Goal: Find specific page/section: Find specific page/section

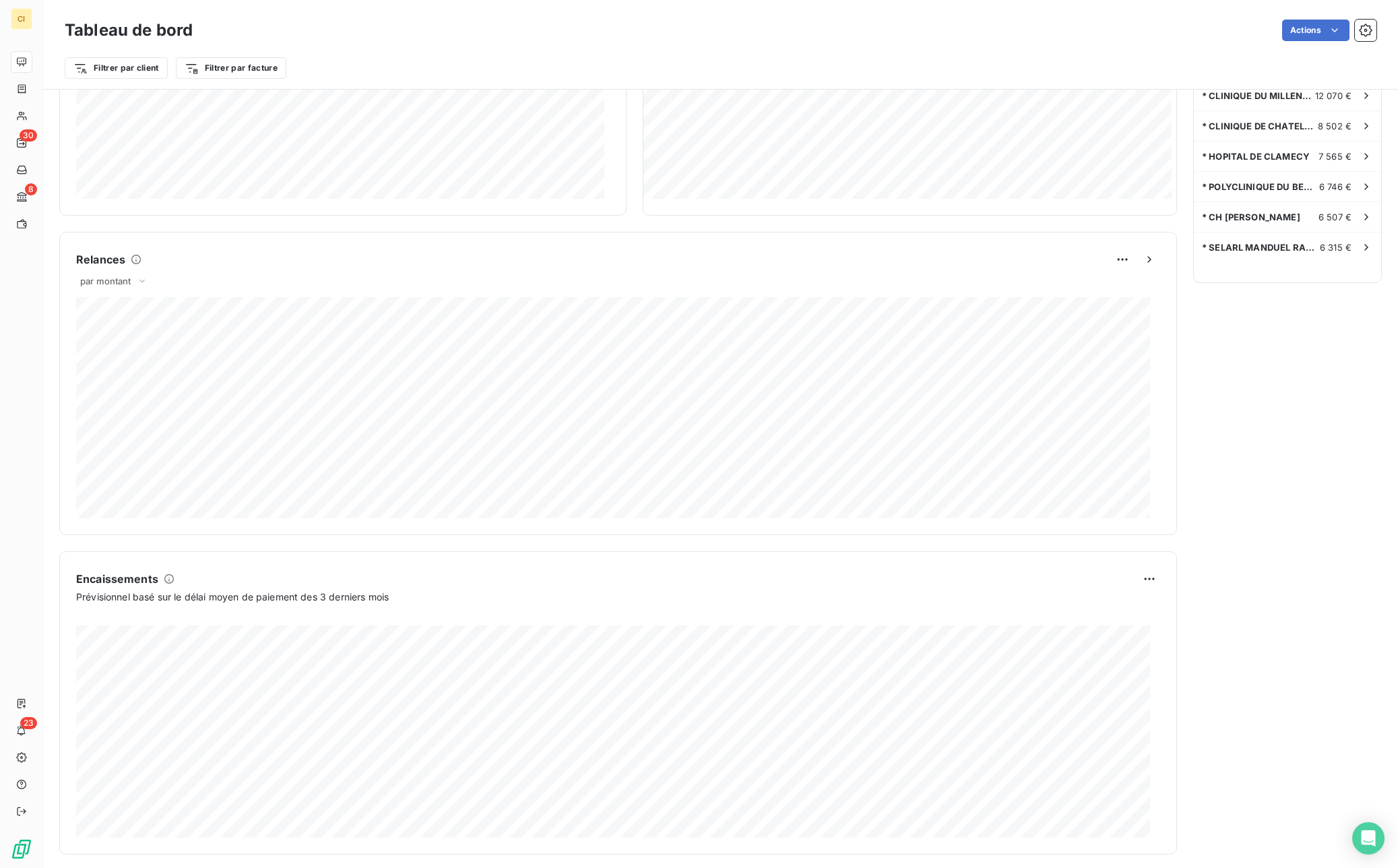
scroll to position [446, 0]
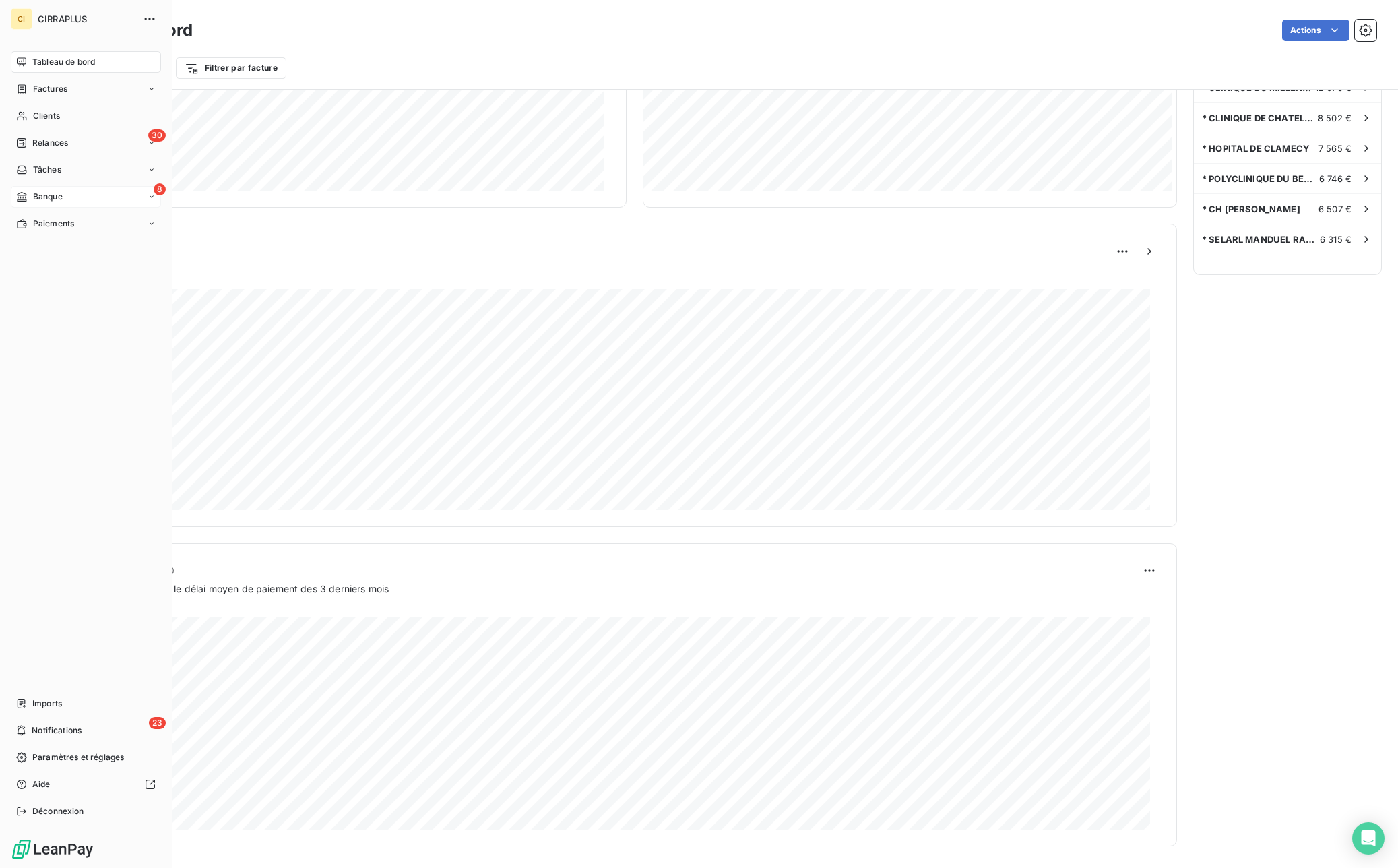
click at [45, 203] on div "8 Banque" at bounding box center [85, 196] width 150 height 22
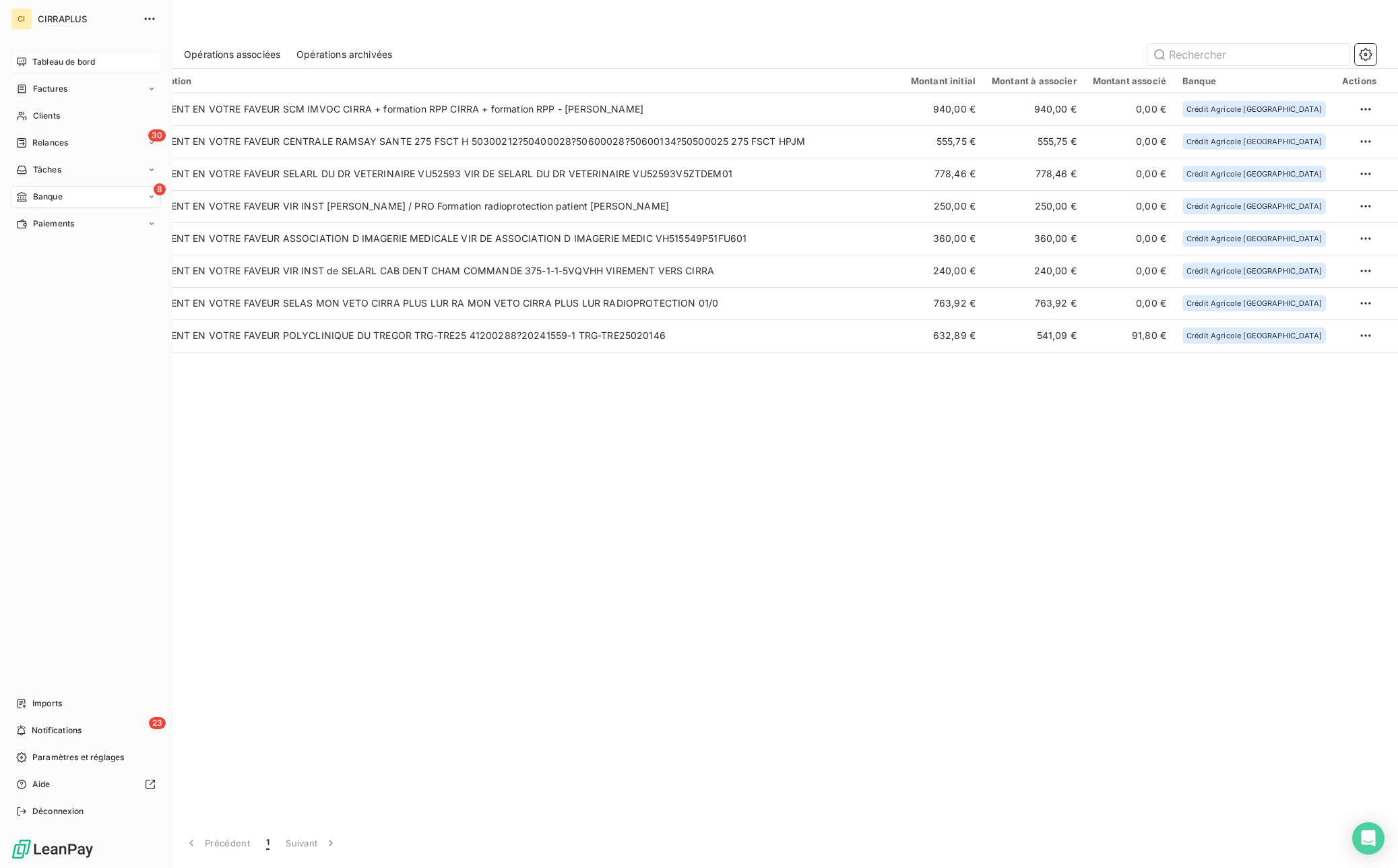
click at [43, 60] on span "Tableau de bord" at bounding box center [64, 61] width 63 height 12
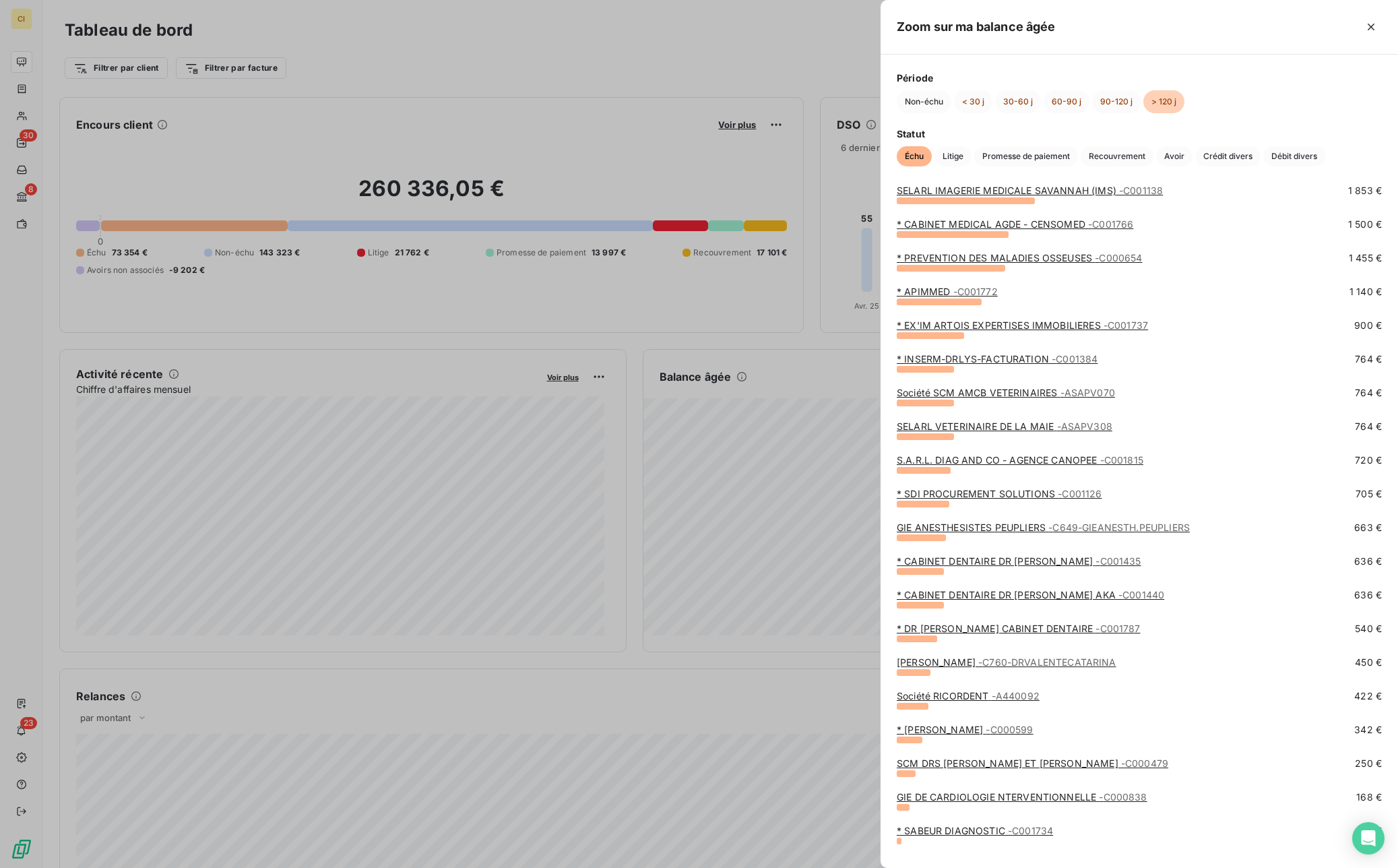
scroll to position [105, 0]
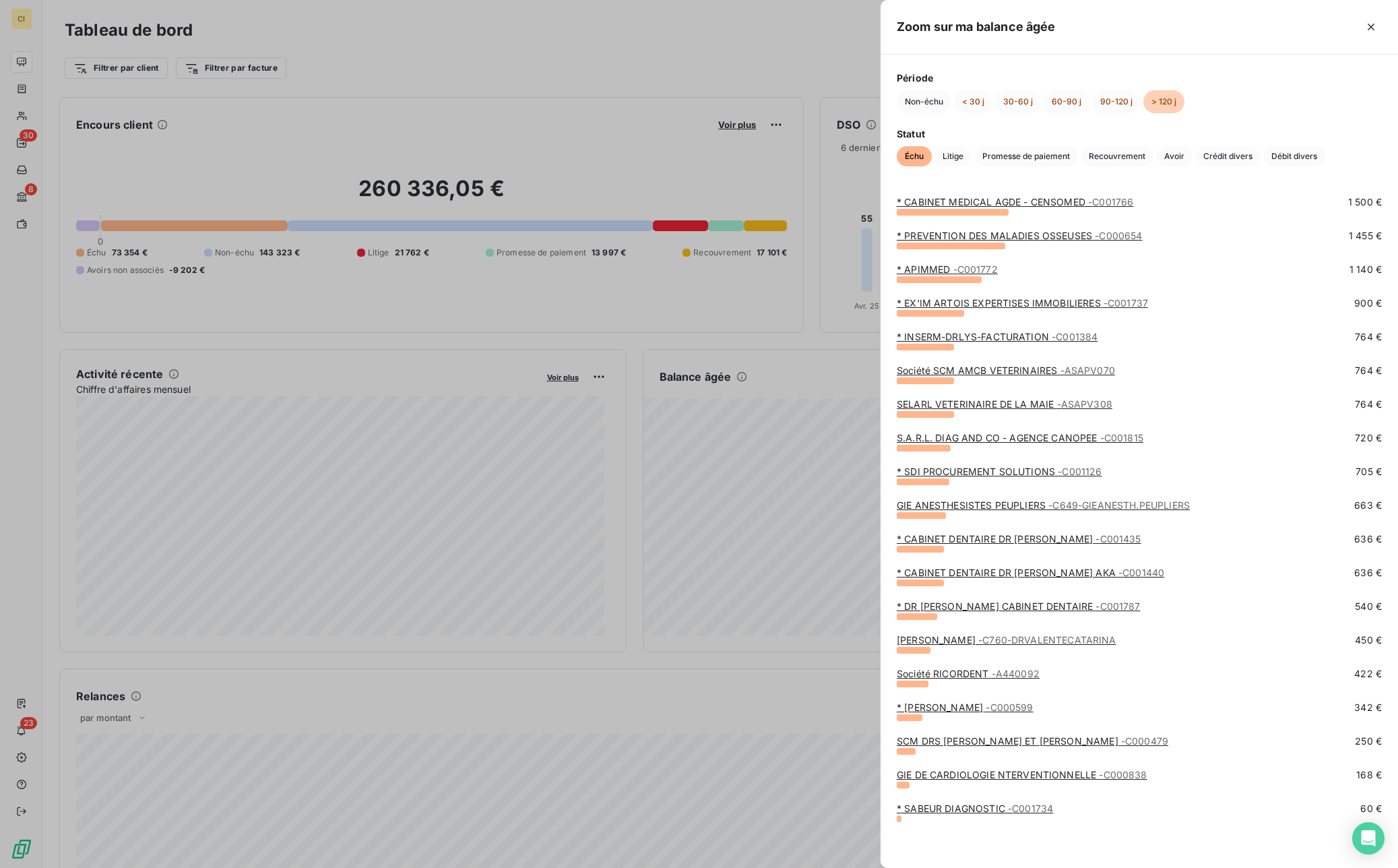
click at [673, 311] on div at bounding box center [699, 434] width 1398 height 868
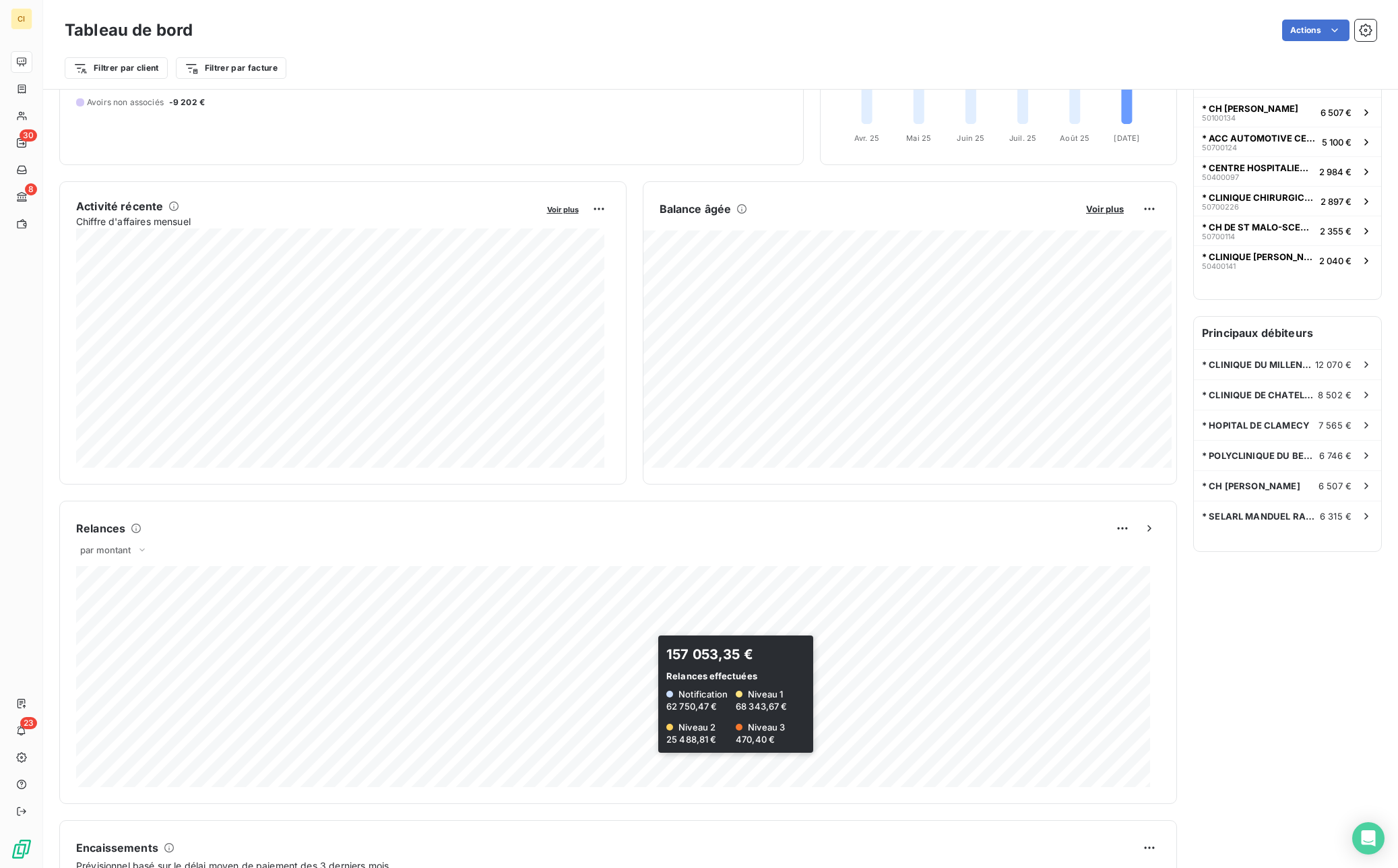
scroll to position [0, 0]
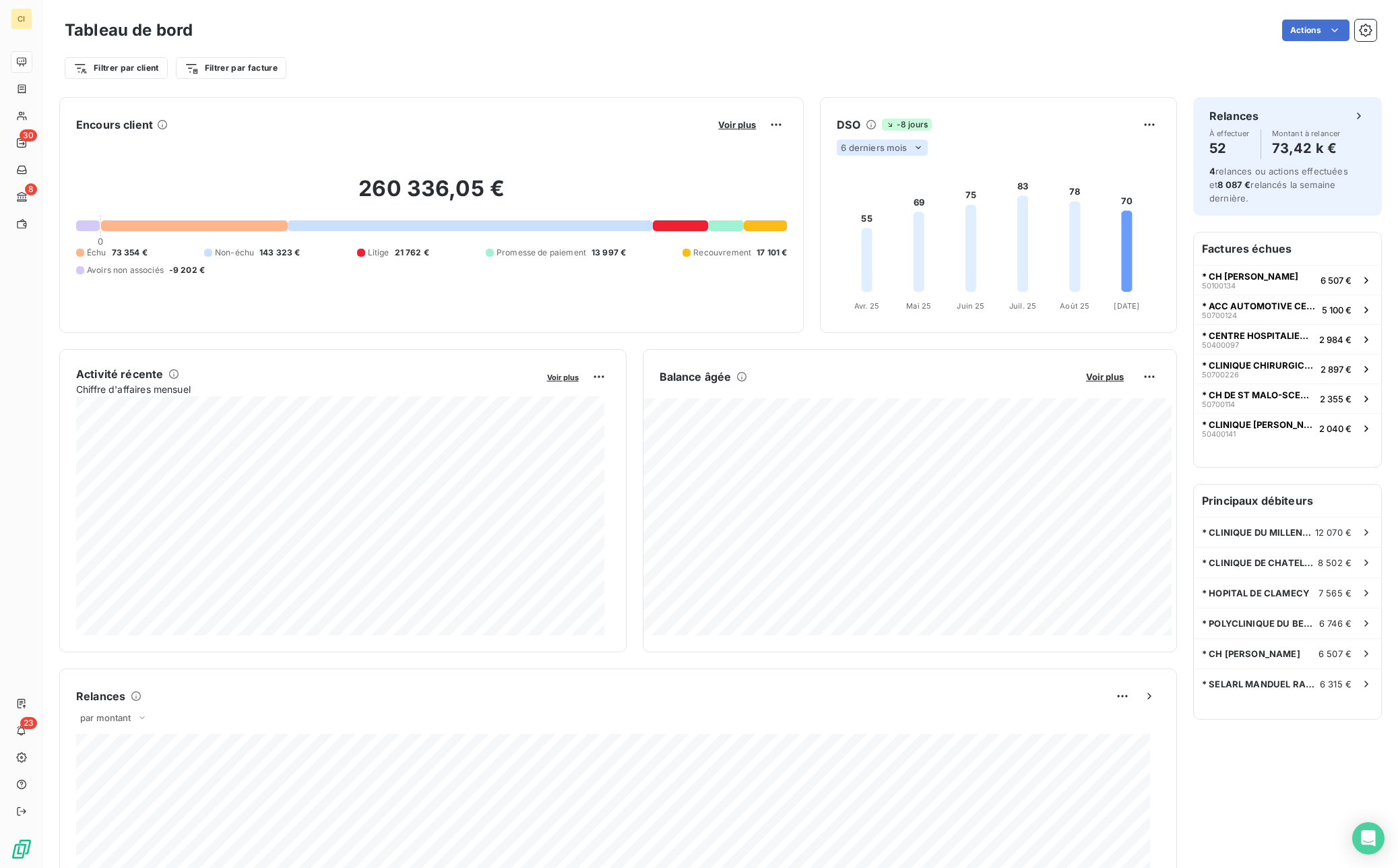
click at [895, 145] on span "6 derniers mois" at bounding box center [874, 147] width 66 height 10
click at [853, 197] on div at bounding box center [854, 200] width 13 height 13
click at [1145, 125] on html "CI 30 8 23 Tableau de bord Actions Filtrer par client Filtrer par facture Encou…" at bounding box center [699, 434] width 1398 height 868
click at [1141, 125] on html "CI 30 8 23 Tableau de bord Actions Filtrer par client Filtrer par facture Encou…" at bounding box center [699, 434] width 1398 height 868
